Goal: Navigation & Orientation: Find specific page/section

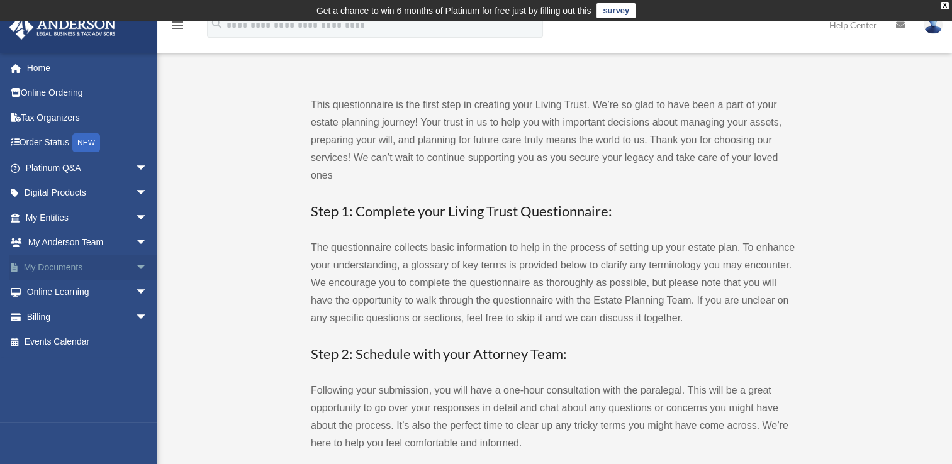
click at [72, 263] on link "My Documents arrow_drop_down" at bounding box center [88, 267] width 158 height 25
drag, startPoint x: 81, startPoint y: 344, endPoint x: 72, endPoint y: 341, distance: 9.4
click at [72, 341] on link "Events Calendar" at bounding box center [88, 342] width 158 height 25
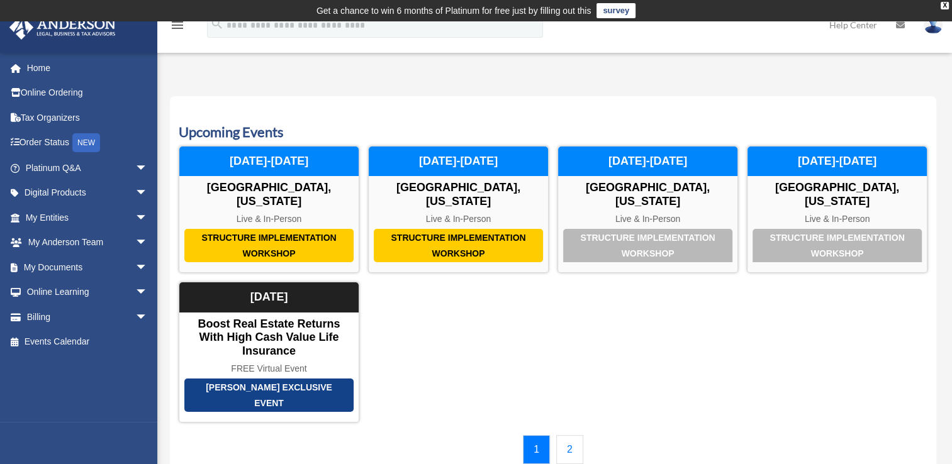
click at [571, 435] on link "2" at bounding box center [569, 449] width 27 height 29
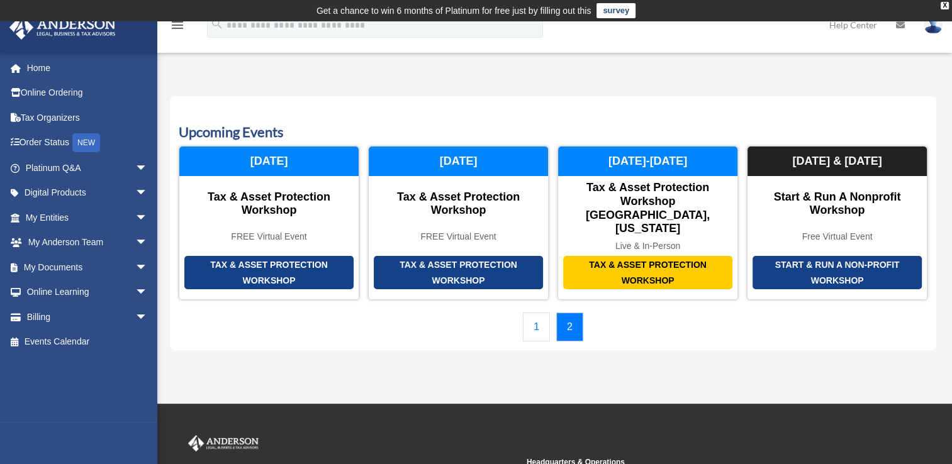
click at [934, 28] on img at bounding box center [933, 25] width 19 height 18
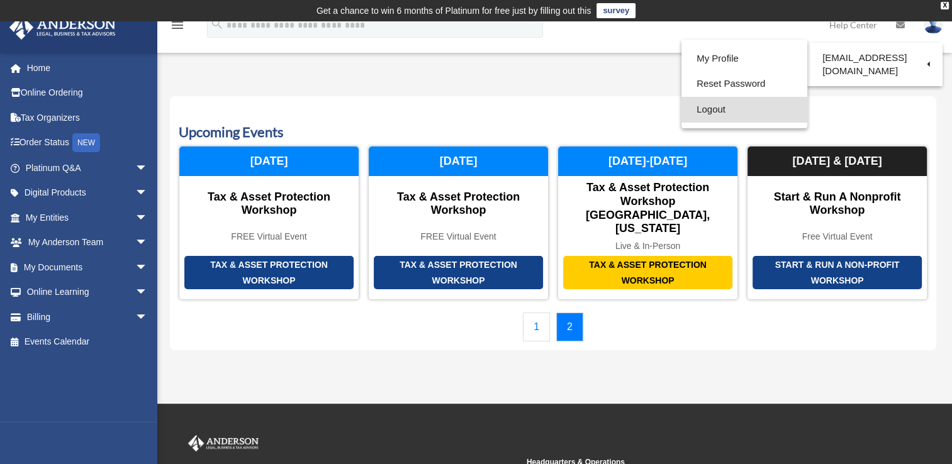
click at [690, 114] on link "Logout" at bounding box center [744, 110] width 126 height 26
